Goal: Task Accomplishment & Management: Complete application form

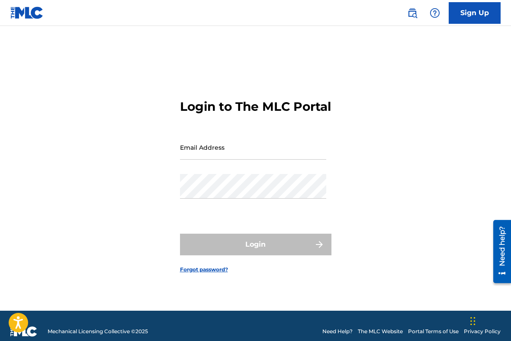
click at [204, 159] on input "Email Address" at bounding box center [253, 147] width 146 height 25
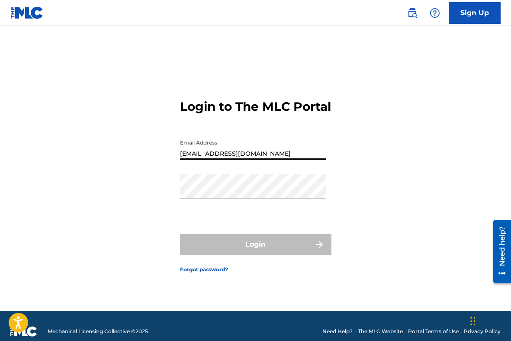
click at [232, 207] on div "Password" at bounding box center [253, 193] width 146 height 39
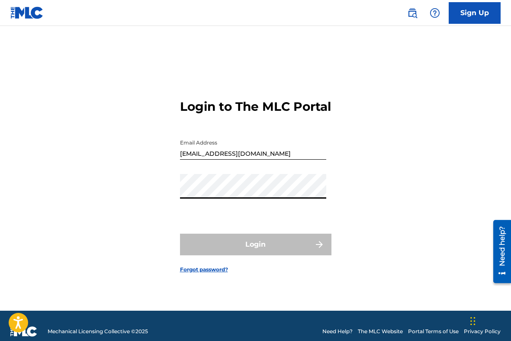
type input "[EMAIL_ADDRESS][DOMAIN_NAME]"
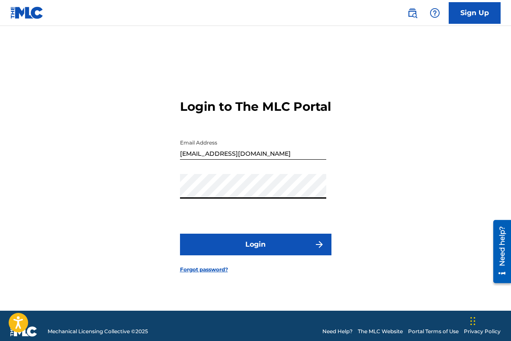
click at [245, 255] on button "Login" at bounding box center [255, 245] width 151 height 22
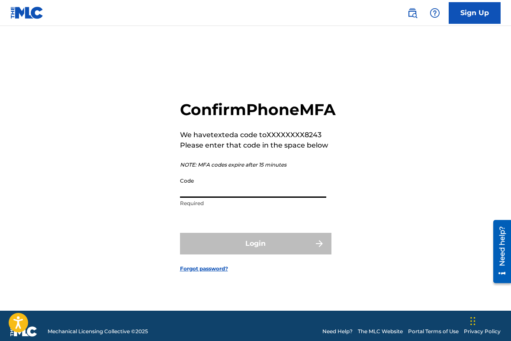
click at [213, 196] on input "Code" at bounding box center [253, 185] width 146 height 25
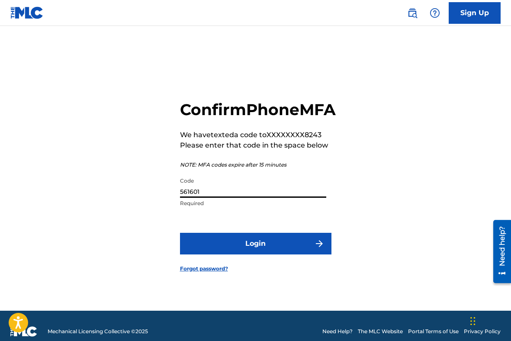
type input "561601"
click at [180, 233] on button "Login" at bounding box center [255, 244] width 151 height 22
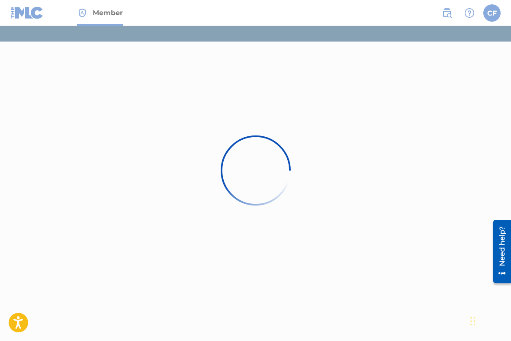
click at [484, 13] on div at bounding box center [255, 170] width 511 height 341
click at [23, 325] on icon "Open accessiBe: accessibility options, statement and help" at bounding box center [18, 322] width 10 height 14
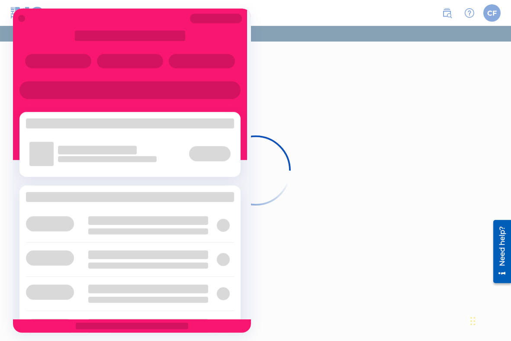
click at [487, 318] on div at bounding box center [255, 170] width 511 height 341
click at [416, 247] on div at bounding box center [255, 170] width 511 height 341
click at [21, 14] on div at bounding box center [130, 18] width 234 height 11
click at [22, 19] on div at bounding box center [21, 18] width 7 height 7
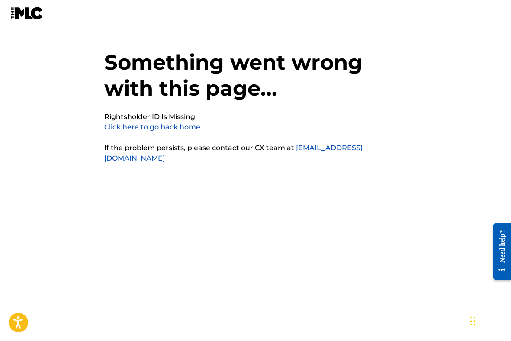
click at [167, 128] on link "Click here to go back home." at bounding box center [153, 127] width 98 height 8
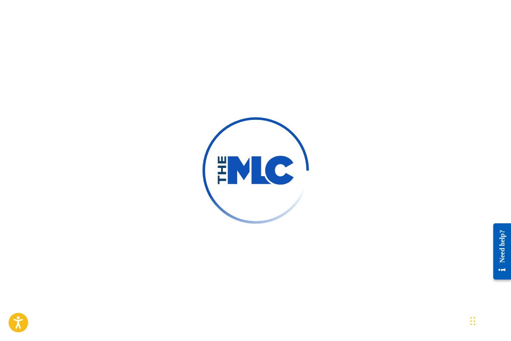
click at [275, 48] on div at bounding box center [255, 170] width 511 height 341
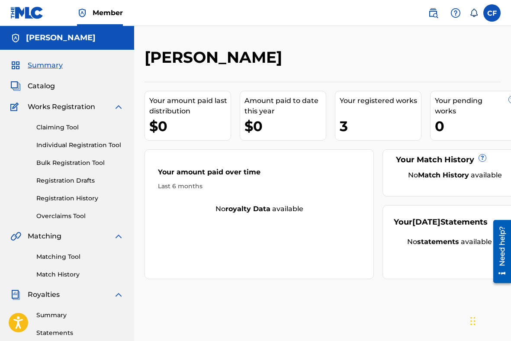
click at [31, 87] on span "Catalog" at bounding box center [41, 86] width 27 height 10
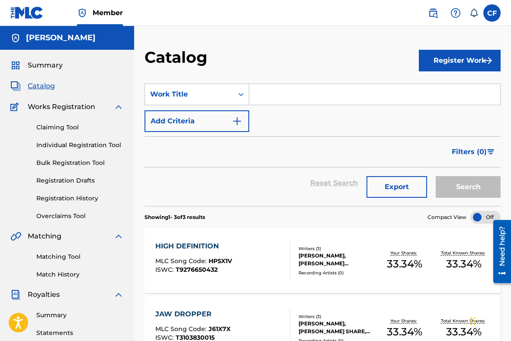
click at [287, 53] on div "Catalog" at bounding box center [281, 61] width 274 height 26
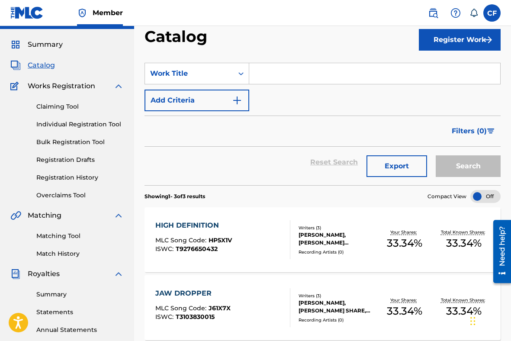
scroll to position [21, 0]
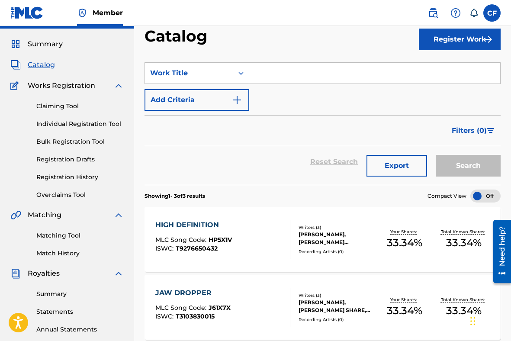
click at [71, 176] on link "Registration History" at bounding box center [79, 177] width 87 height 9
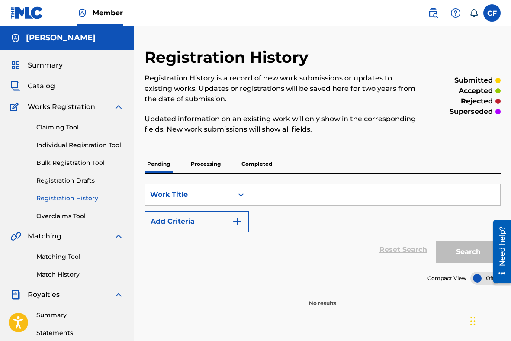
click at [197, 162] on p "Processing" at bounding box center [205, 164] width 35 height 18
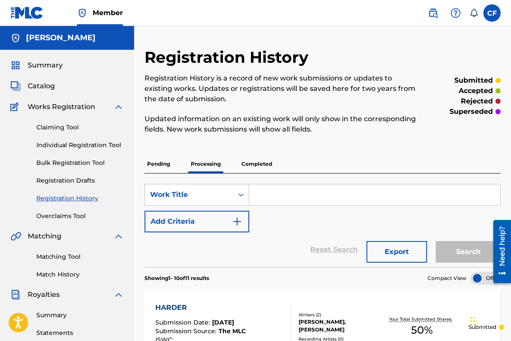
click at [241, 163] on p "Completed" at bounding box center [257, 164] width 36 height 18
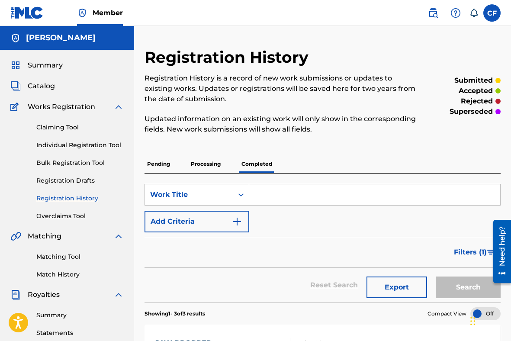
click at [40, 81] on span "Catalog" at bounding box center [41, 86] width 27 height 10
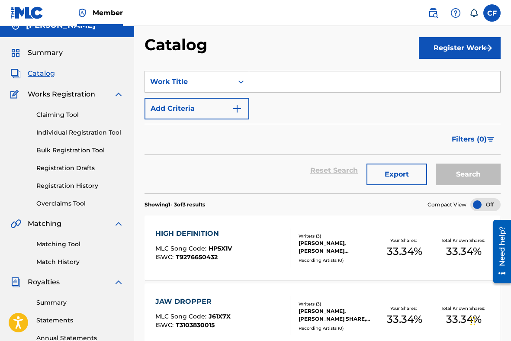
scroll to position [11, 0]
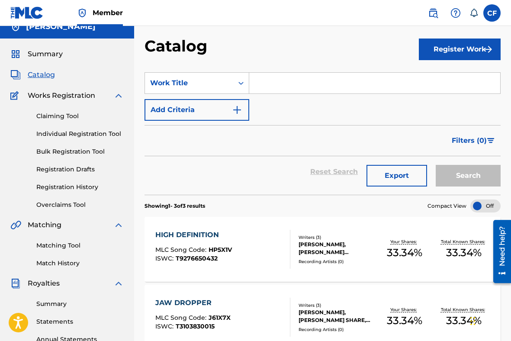
click at [51, 111] on div "Claiming Tool Individual Registration Tool Bulk Registration Tool Registration …" at bounding box center [66, 155] width 113 height 109
click at [269, 89] on input "Search Form" at bounding box center [374, 83] width 251 height 21
click at [52, 113] on link "Claiming Tool" at bounding box center [79, 116] width 87 height 9
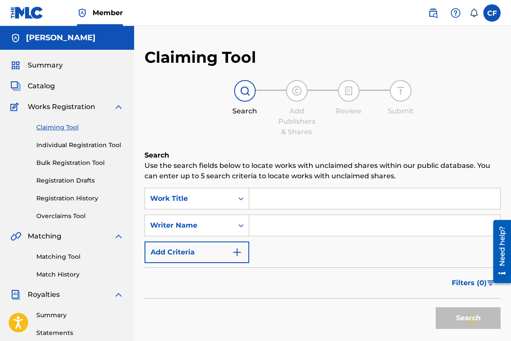
click at [279, 202] on input "Search Form" at bounding box center [374, 198] width 251 height 21
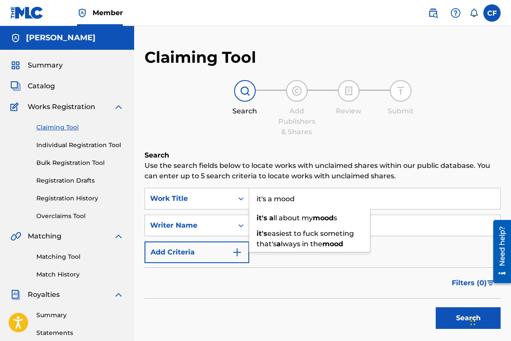
type input "it's a mood"
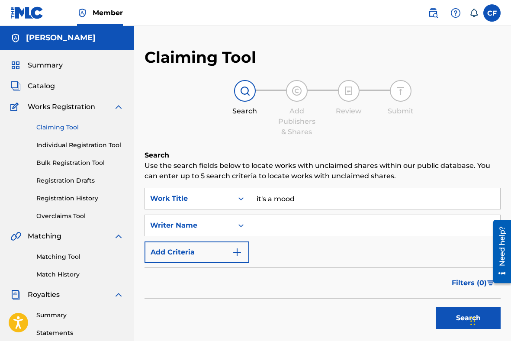
click at [427, 224] on input "Search Form" at bounding box center [374, 225] width 251 height 21
type input "colleen elizabeth francis"
click at [444, 313] on button "Search" at bounding box center [468, 318] width 65 height 22
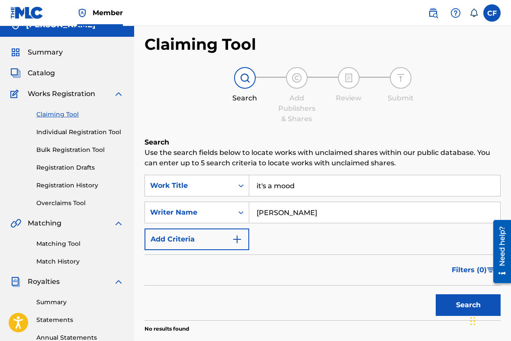
scroll to position [16, 0]
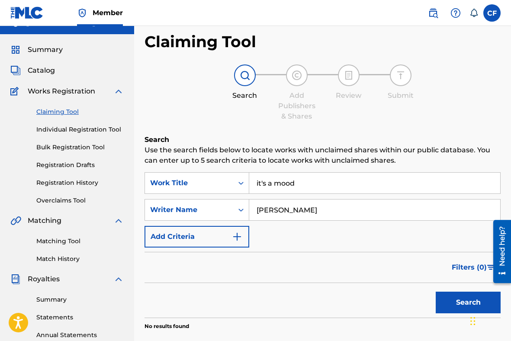
click at [64, 128] on link "Individual Registration Tool" at bounding box center [79, 129] width 87 height 9
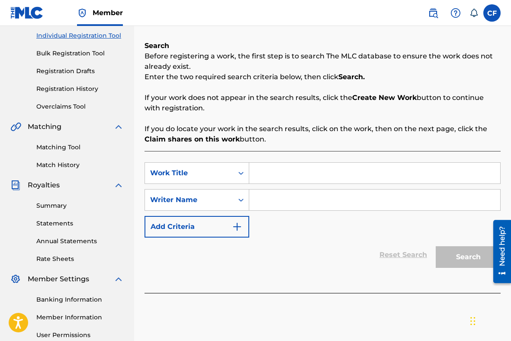
scroll to position [114, 0]
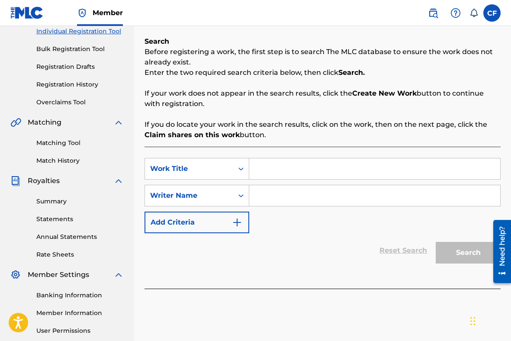
click at [265, 166] on input "Search Form" at bounding box center [374, 168] width 251 height 21
type input "it's a mood"
click at [260, 194] on input "Search Form" at bounding box center [374, 195] width 251 height 21
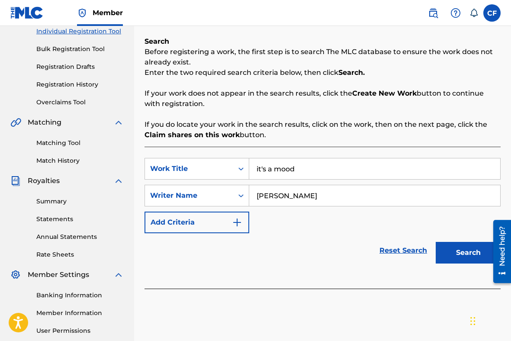
type input "colleen francis"
click at [436, 242] on button "Search" at bounding box center [468, 253] width 65 height 22
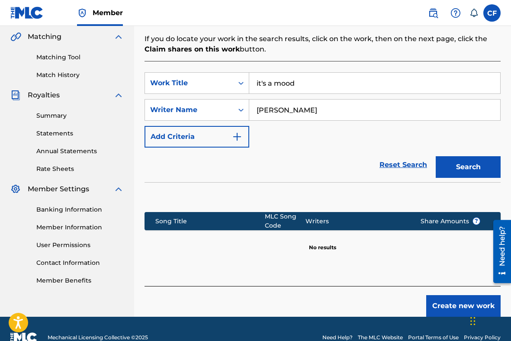
scroll to position [217, 0]
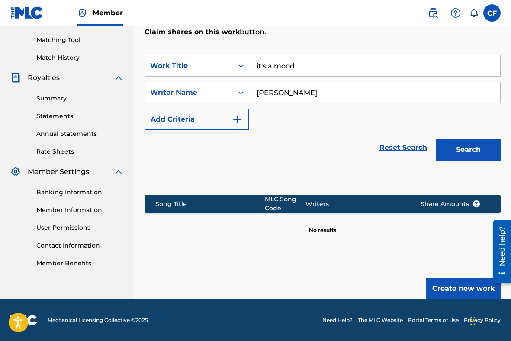
click at [462, 285] on button "Create new work" at bounding box center [463, 289] width 74 height 22
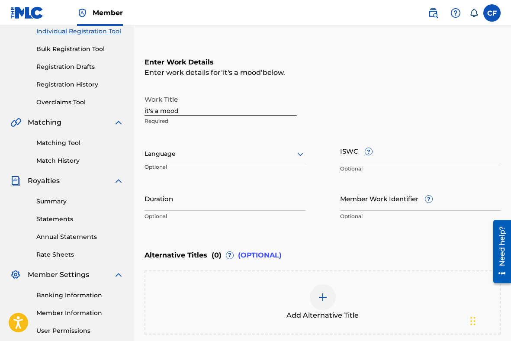
scroll to position [108, 0]
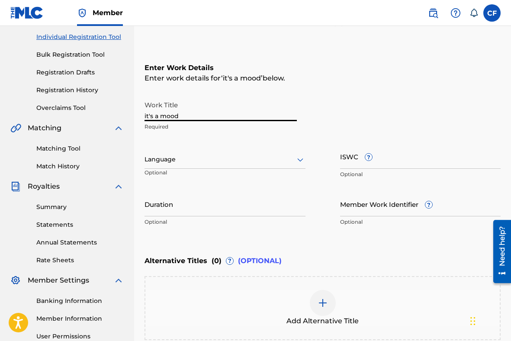
click at [147, 115] on input "it's a mood" at bounding box center [220, 108] width 152 height 25
type input "It's a Mood"
click at [353, 154] on input "ISWC ?" at bounding box center [420, 156] width 161 height 25
